Goal: Navigation & Orientation: Find specific page/section

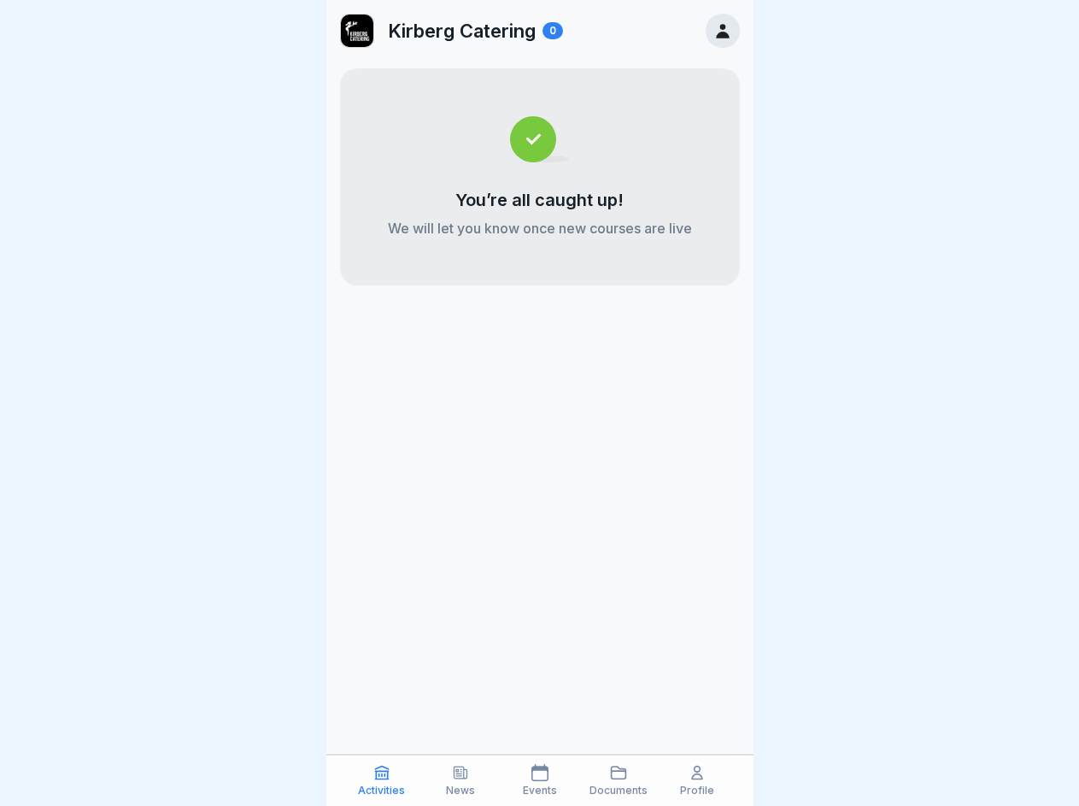
click at [382, 780] on icon at bounding box center [381, 772] width 17 height 17
click at [461, 780] on icon at bounding box center [460, 772] width 17 height 17
click at [539, 780] on icon at bounding box center [540, 772] width 17 height 17
click at [619, 780] on icon at bounding box center [618, 772] width 17 height 17
click at [697, 780] on icon at bounding box center [697, 772] width 17 height 17
